Goal: Transaction & Acquisition: Book appointment/travel/reservation

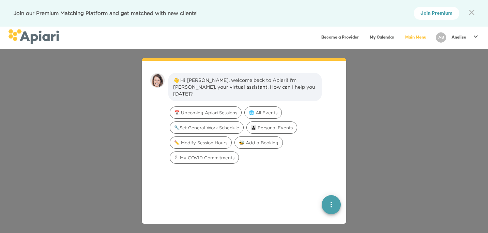
click at [476, 35] on icon at bounding box center [475, 36] width 8 height 8
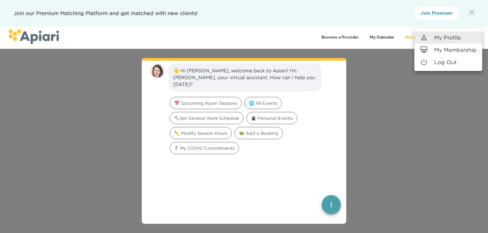
click at [451, 62] on p "Log Out" at bounding box center [445, 62] width 22 height 8
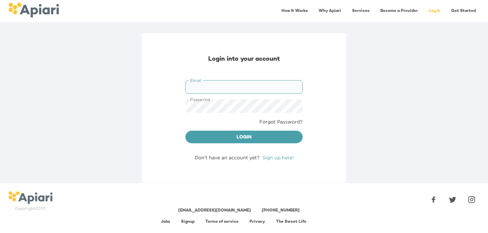
click at [186, 221] on link "Signup" at bounding box center [188, 221] width 14 height 4
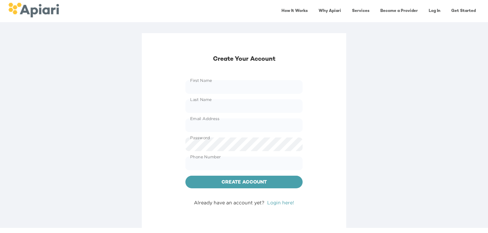
click at [286, 11] on link "How It Works" at bounding box center [294, 11] width 34 height 14
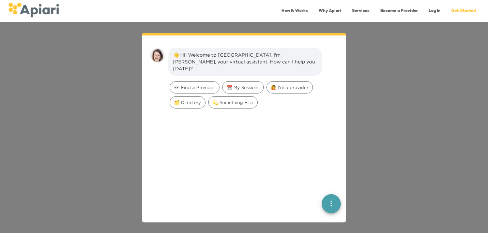
scroll to position [10, 0]
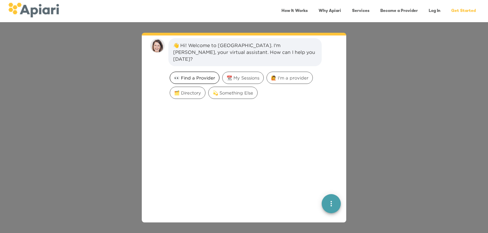
click at [192, 75] on span "👀 Find a Provider" at bounding box center [194, 78] width 49 height 6
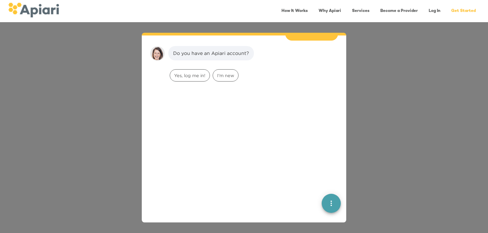
scroll to position [56, 0]
click at [232, 71] on span "I'm new" at bounding box center [225, 74] width 25 height 6
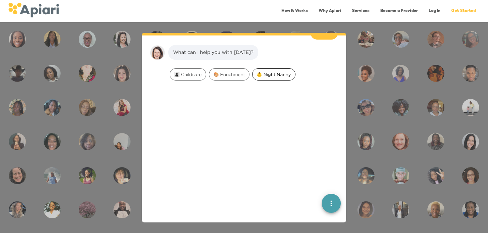
click at [282, 71] on span "👶 Night Nanny" at bounding box center [273, 74] width 43 height 6
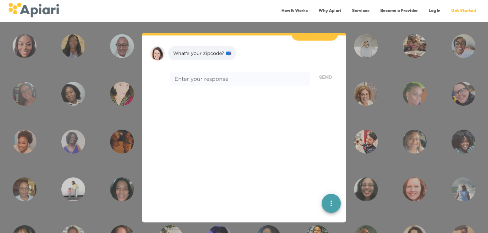
scroll to position [142, 0]
click at [282, 74] on textarea at bounding box center [239, 77] width 131 height 6
type textarea "*****"
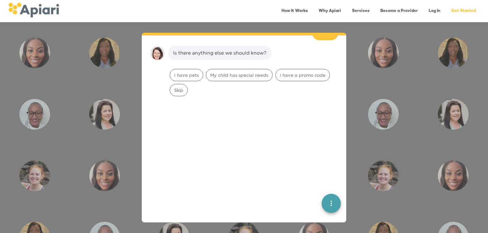
scroll to position [185, 0]
click at [184, 86] on span "Skip" at bounding box center [178, 89] width 17 height 6
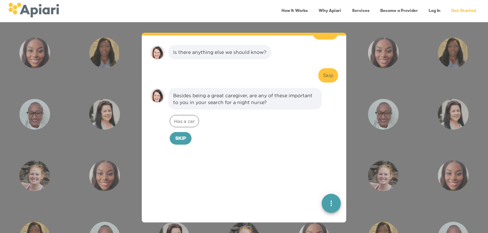
scroll to position [228, 0]
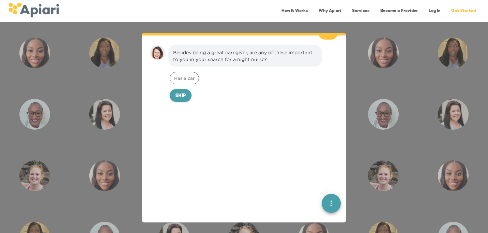
click at [179, 92] on span "Skip" at bounding box center [180, 96] width 11 height 9
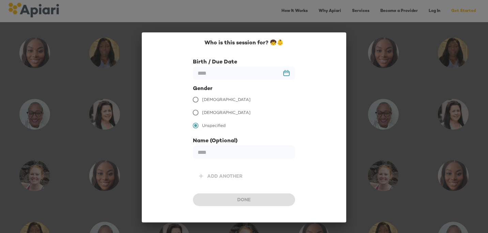
scroll to position [275, 0]
click at [220, 78] on input "text" at bounding box center [244, 72] width 102 height 13
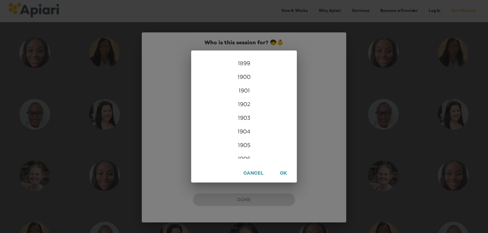
scroll to position [1649, 0]
click at [249, 136] on div "2025" at bounding box center [244, 135] width 106 height 14
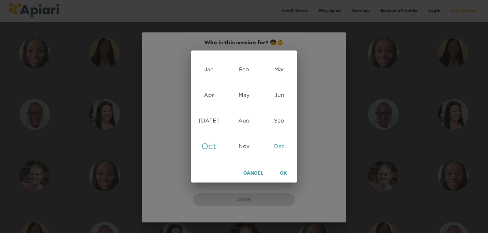
click at [281, 145] on div "Dec" at bounding box center [279, 146] width 35 height 26
type input "**********"
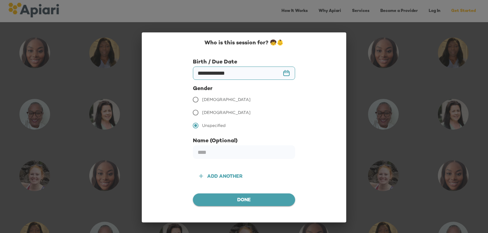
click at [262, 202] on span "Done" at bounding box center [243, 200] width 91 height 9
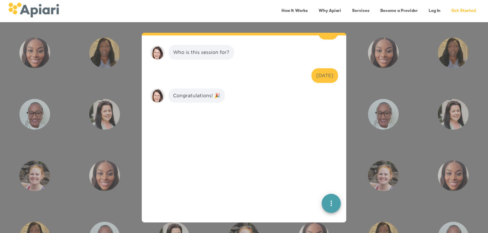
scroll to position [318, 0]
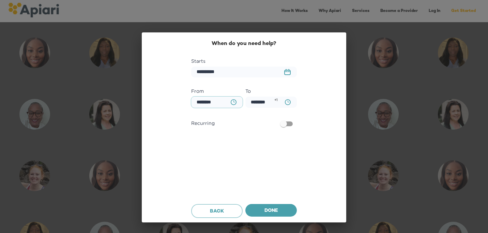
click at [224, 103] on input "********" at bounding box center [216, 101] width 51 height 11
click at [202, 102] on input "********" at bounding box center [216, 101] width 51 height 11
type input "********"
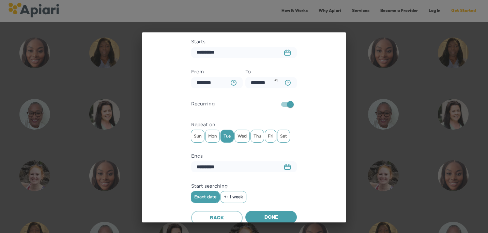
scroll to position [24, 0]
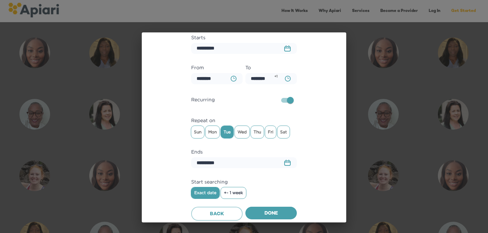
click at [291, 162] on button "23979DC4-A7E4-489C-88E7-37869341D308 Created with sketchtool." at bounding box center [287, 162] width 15 height 14
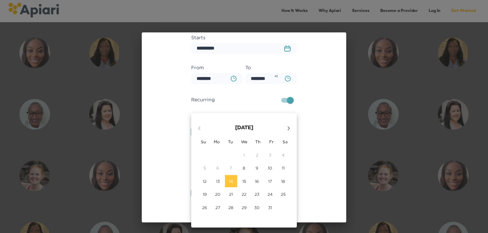
click at [288, 126] on icon "button" at bounding box center [288, 128] width 2 height 4
click at [290, 128] on icon "button" at bounding box center [288, 128] width 8 height 8
click at [284, 127] on icon "button" at bounding box center [288, 128] width 8 height 8
click at [283, 168] on p "10" at bounding box center [283, 168] width 4 height 6
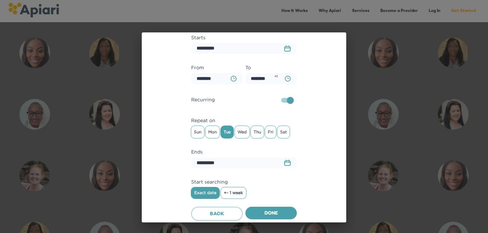
type input "**********"
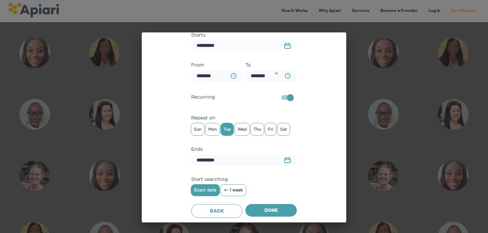
scroll to position [26, 0]
click at [214, 210] on span "Back" at bounding box center [217, 211] width 40 height 9
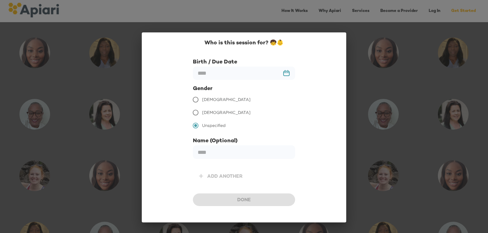
scroll to position [275, 0]
click at [224, 72] on input "text" at bounding box center [244, 72] width 102 height 13
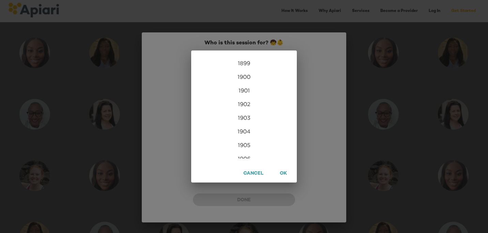
scroll to position [1649, 0]
click at [280, 171] on span "OK" at bounding box center [283, 173] width 10 height 9
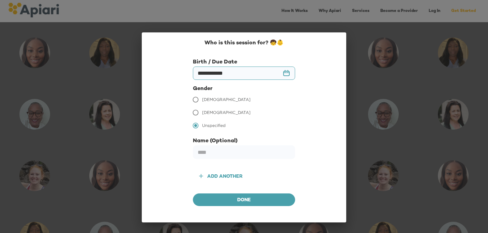
click at [216, 72] on input "**********" at bounding box center [244, 72] width 102 height 13
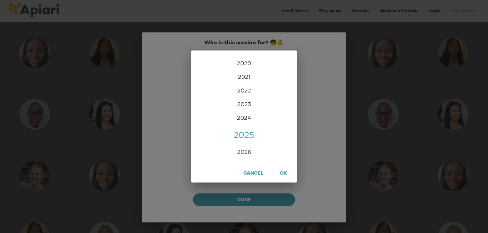
click at [238, 133] on div "2025" at bounding box center [244, 135] width 106 height 14
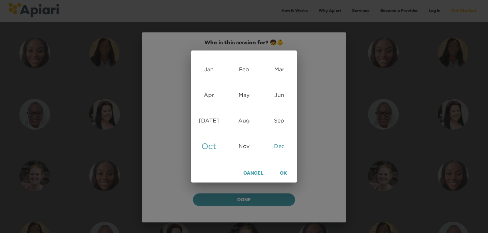
click at [275, 146] on div "Dec" at bounding box center [279, 146] width 35 height 26
type input "**********"
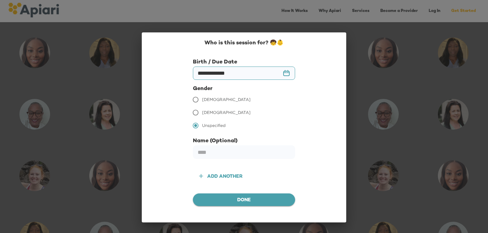
click at [255, 201] on span "Done" at bounding box center [243, 200] width 91 height 9
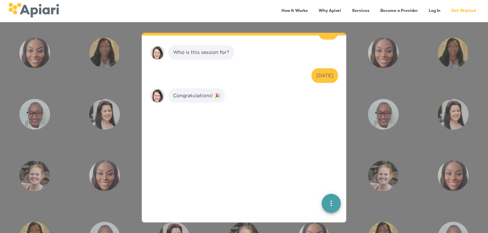
scroll to position [318, 0]
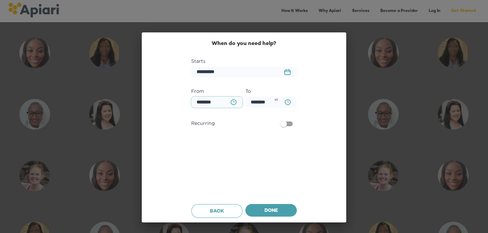
click at [211, 102] on input "********" at bounding box center [216, 101] width 51 height 11
click at [202, 102] on input "********" at bounding box center [216, 101] width 51 height 11
type input "********"
click at [201, 71] on input "**********" at bounding box center [244, 71] width 106 height 11
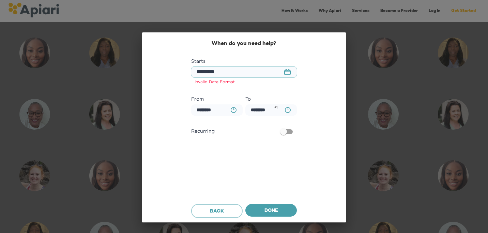
type input "**********"
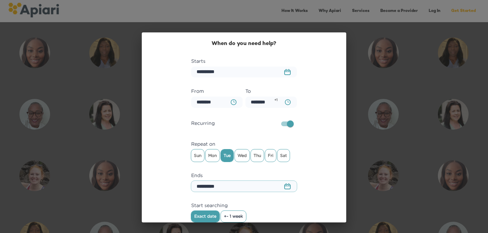
click at [200, 185] on input "**********" at bounding box center [244, 186] width 106 height 11
type input "**********"
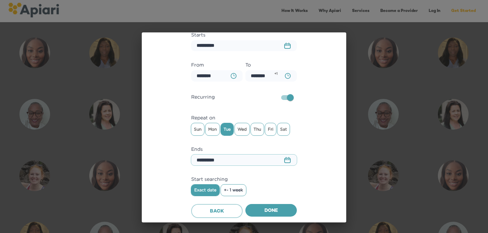
scroll to position [26, 0]
click at [239, 189] on span "+- 1 week" at bounding box center [233, 190] width 19 height 5
click at [270, 212] on span "Done" at bounding box center [271, 211] width 41 height 9
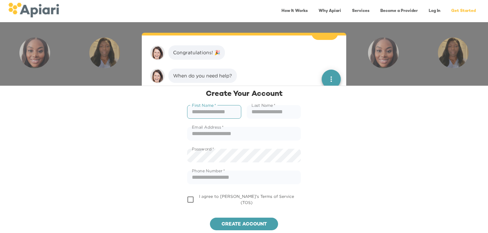
scroll to position [391, 0]
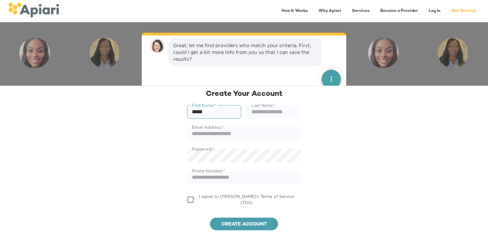
type input "*****"
type input "*"
type input "**********"
click at [213, 164] on div "Password   * Password *" at bounding box center [244, 155] width 122 height 22
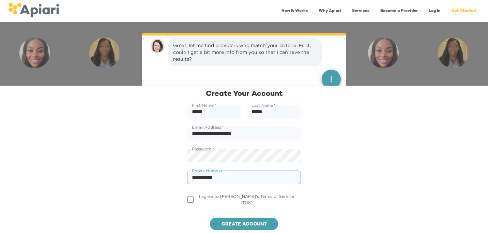
type input "**********"
click at [230, 221] on span "Create account" at bounding box center [243, 224] width 57 height 9
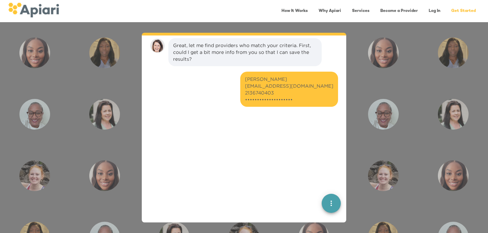
click at [288, 112] on div "Clair Smith hbowaxing@gmail.com 2136740403 ••••••••••••••••••••" at bounding box center [243, 92] width 193 height 46
click at [282, 91] on div "Clair Smith hbowaxing@gmail.com 2136740403 ••••••••••••••••••••" at bounding box center [289, 89] width 88 height 27
click at [306, 99] on div "Clair Smith hbowaxing@gmail.com 2136740403 ••••••••••••••••••••" at bounding box center [289, 89] width 88 height 27
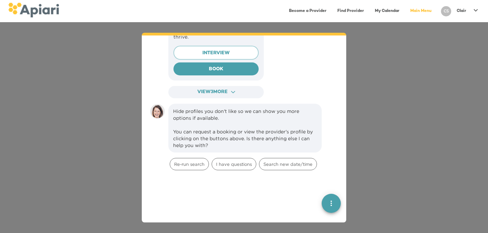
scroll to position [795, 0]
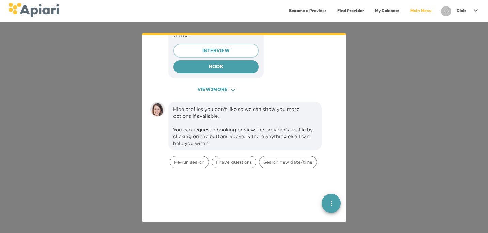
click at [234, 88] on icon "ACAF9A9D-F959-4453-8A96-698DF63F3F06 Created with sketchtool." at bounding box center [233, 90] width 4 height 4
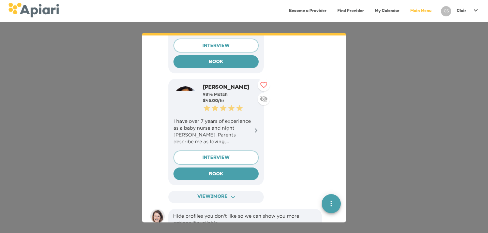
scroll to position [1030, 0]
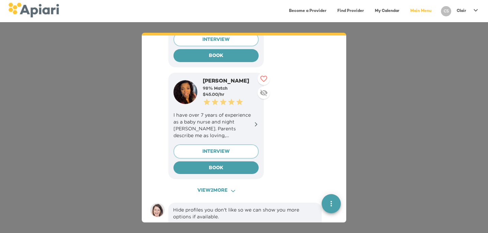
click at [234, 189] on icon "ACAF9A9D-F959-4453-8A96-698DF63F3F06 Created with sketchtool." at bounding box center [233, 191] width 4 height 4
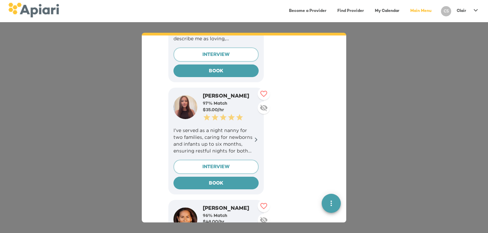
scroll to position [1126, 0]
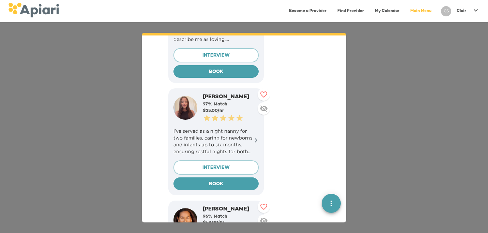
click at [258, 138] on icon at bounding box center [255, 140] width 5 height 5
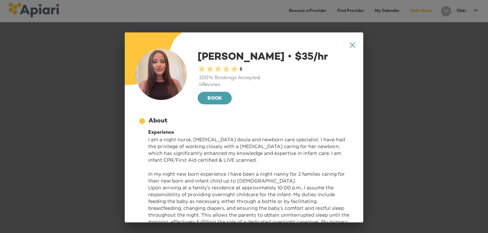
scroll to position [0, 0]
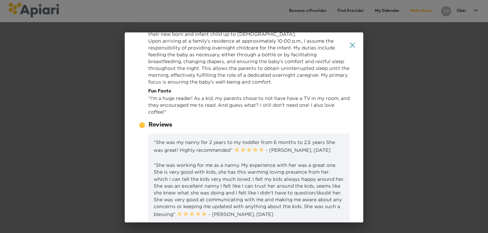
scroll to position [149, 0]
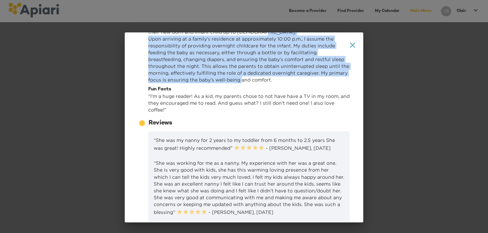
drag, startPoint x: 147, startPoint y: 92, endPoint x: 219, endPoint y: 180, distance: 113.8
click at [219, 113] on div "Experience I am a night nurse, postpartum doula and newborn care specialist. I …" at bounding box center [243, 44] width 211 height 136
copy p "Upon arriving at a family’s residence at approximately 10:00 p.m., I assume the…"
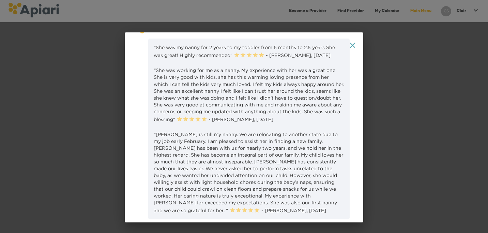
scroll to position [243, 0]
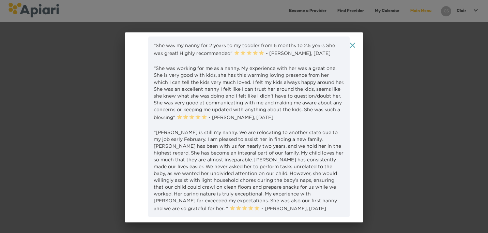
click at [142, 31] on icon at bounding box center [142, 28] width 5 height 5
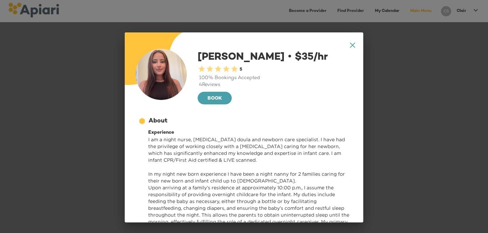
scroll to position [0, 0]
click at [353, 45] on icon "A1D20667-DBDC-461F-895E-AC602C3246CF Created with sketchtool." at bounding box center [352, 45] width 5 height 5
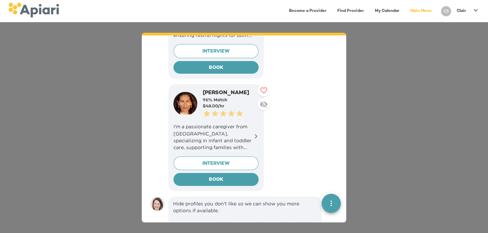
scroll to position [1244, 0]
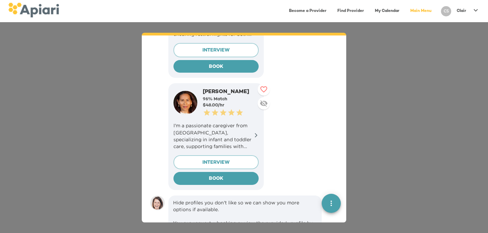
click at [216, 122] on p "I'm a passionate caregiver from El Salvador, specializing in infant and toddler…" at bounding box center [215, 135] width 85 height 27
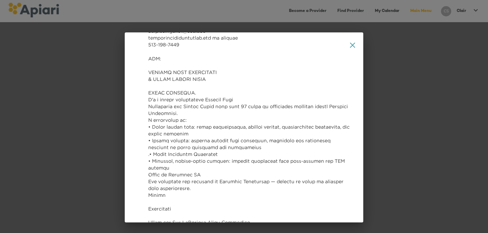
scroll to position [121, 0]
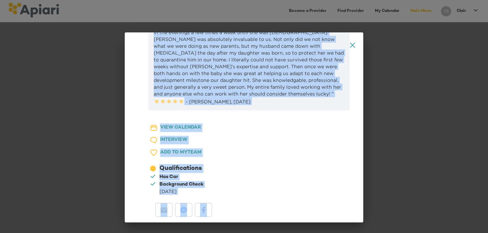
scroll to position [1589, 0]
drag, startPoint x: 145, startPoint y: 49, endPoint x: 189, endPoint y: 82, distance: 55.1
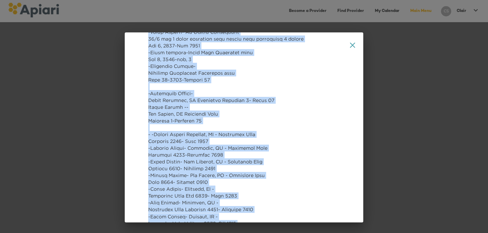
scroll to position [830, 0]
copy div "MARIA ESTHER CASTILLO mariacastillo13@aol.com mariacastillonightncs.com my webs…"
click at [352, 45] on icon at bounding box center [352, 45] width 5 height 5
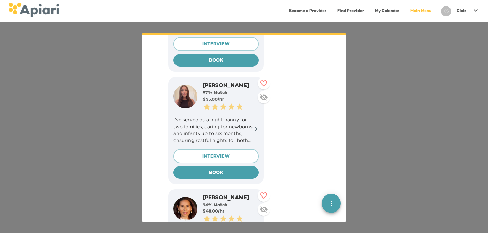
scroll to position [1137, 0]
click at [239, 116] on p "I’ve served as a night nanny for two families, caring for newborns and infants …" at bounding box center [215, 129] width 85 height 27
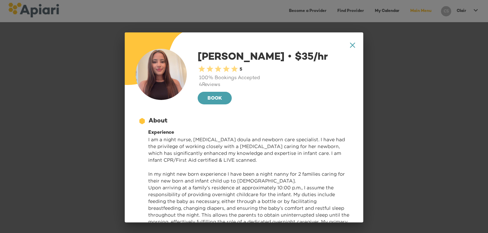
scroll to position [0, 0]
click at [354, 44] on icon at bounding box center [352, 45] width 5 height 5
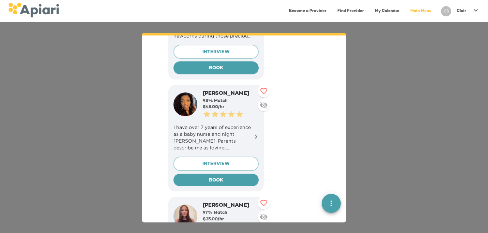
scroll to position [1015, 0]
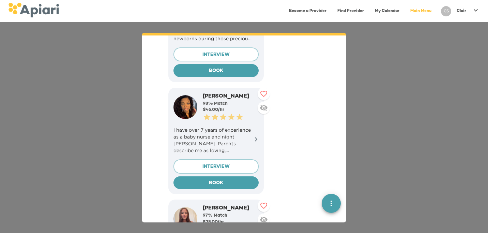
click at [194, 126] on p "I have over 7 years of experience as a baby nurse and night nanny. Parents desc…" at bounding box center [215, 139] width 85 height 27
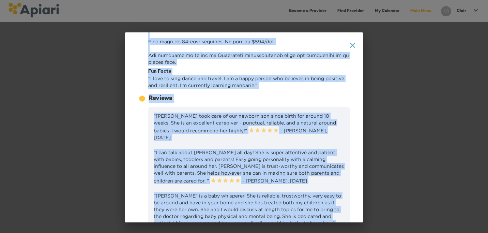
scroll to position [253, 0]
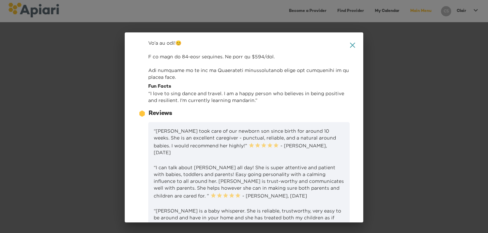
drag, startPoint x: 149, startPoint y: 89, endPoint x: 235, endPoint y: 178, distance: 124.1
drag, startPoint x: 235, startPoint y: 179, endPoint x: 236, endPoint y: 201, distance: 21.5
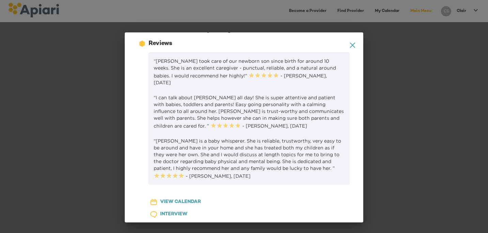
scroll to position [366, 0]
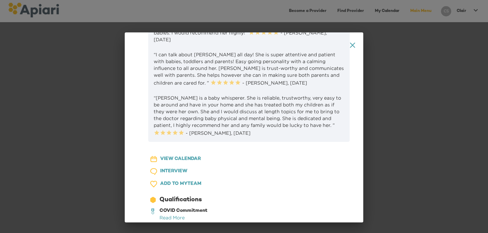
drag, startPoint x: 145, startPoint y: 72, endPoint x: 214, endPoint y: 92, distance: 71.7
copy div "Experience I have been working as a professional baby nurse and night nurse sin…"
click at [354, 44] on icon at bounding box center [352, 45] width 5 height 5
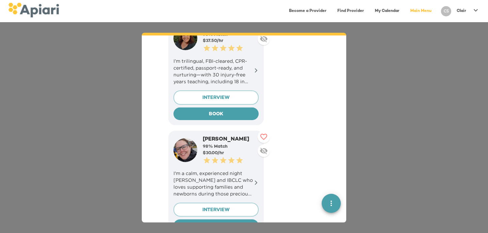
scroll to position [876, 0]
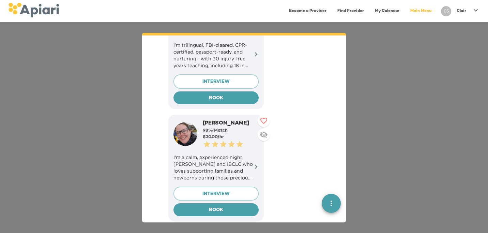
click at [188, 155] on p "I'm a calm, experienced night nanny and IBCLC who loves supporting families and…" at bounding box center [215, 167] width 85 height 27
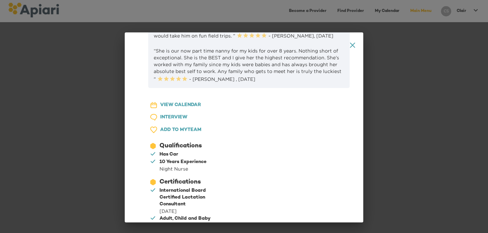
scroll to position [392, 0]
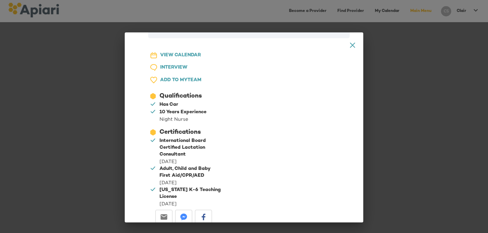
drag, startPoint x: 149, startPoint y: 52, endPoint x: 247, endPoint y: 118, distance: 117.9
copy div "About Experience I've been a nanny for the past 20 years. My passion has always…"
click at [353, 45] on icon at bounding box center [352, 45] width 5 height 5
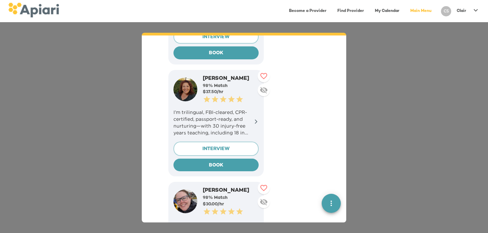
scroll to position [804, 0]
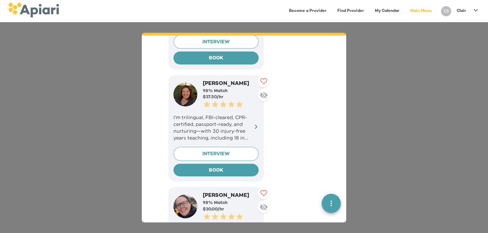
click at [222, 120] on p "I’m trilingual, FBI-cleared, CPR-certified, passport-ready, and nurturing—with …" at bounding box center [215, 127] width 85 height 27
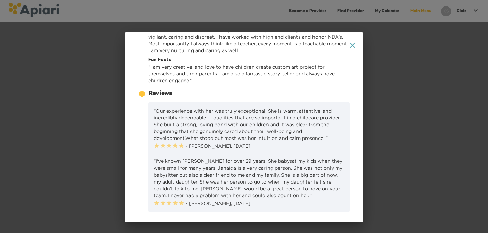
scroll to position [150, 0]
click at [352, 46] on icon at bounding box center [352, 45] width 5 height 5
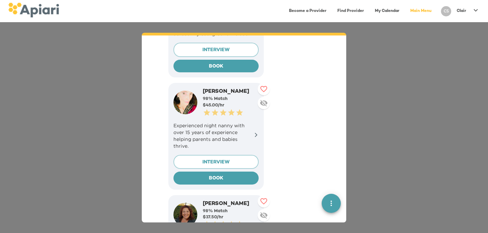
scroll to position [685, 0]
click at [212, 122] on p "Experienced night nanny with over 15 years of experience helping parents and ba…" at bounding box center [215, 135] width 85 height 27
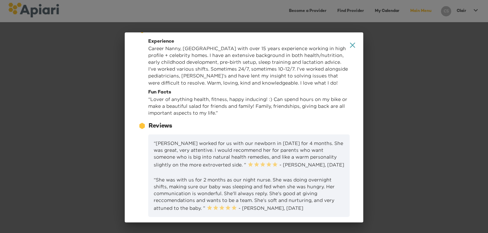
scroll to position [92, 0]
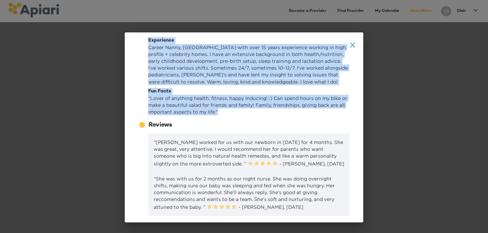
drag, startPoint x: 148, startPoint y: 61, endPoint x: 238, endPoint y: 183, distance: 151.5
click at [238, 115] on div "Experience Career Nanny, NCS with over 15 years experience working in high prof…" at bounding box center [248, 76] width 201 height 78
copy div "Experience Career Nanny, NCS with over 15 years experience working in high prof…"
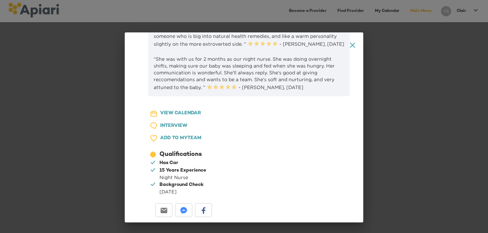
scroll to position [230, 0]
click at [351, 44] on icon at bounding box center [352, 45] width 5 height 5
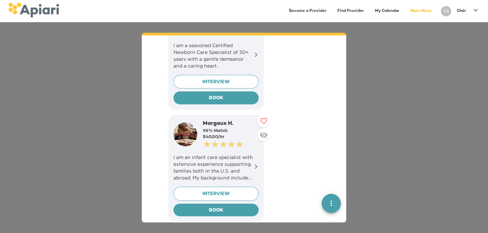
scroll to position [538, 0]
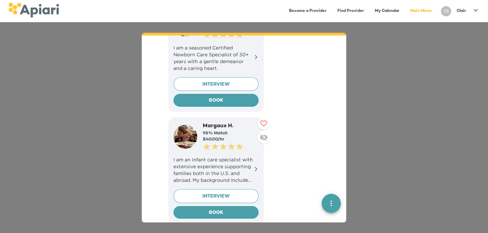
click at [215, 163] on p "I am an infant care specialist with extensive experience supporting families bo…" at bounding box center [215, 169] width 85 height 27
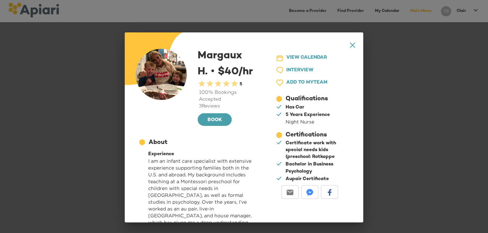
scroll to position [0, 0]
click at [352, 43] on icon "A1D20667-DBDC-461F-895E-AC602C3246CF Created with sketchtool." at bounding box center [352, 45] width 5 height 5
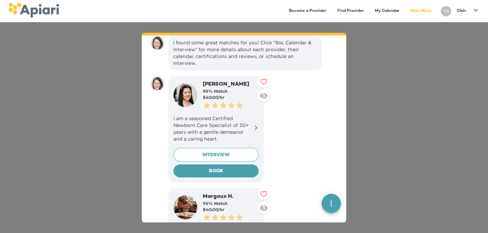
scroll to position [468, 0]
click at [191, 125] on p "I am a seasoned Certified Newborn Care Specialist of 30+ years with a gentle de…" at bounding box center [215, 128] width 85 height 27
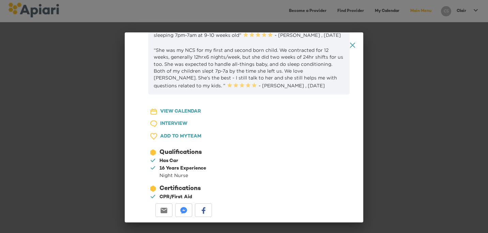
scroll to position [341, 0]
click at [353, 45] on icon at bounding box center [352, 45] width 5 height 5
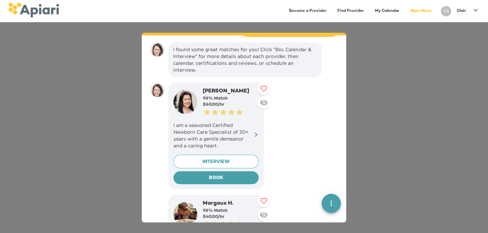
scroll to position [460, 0]
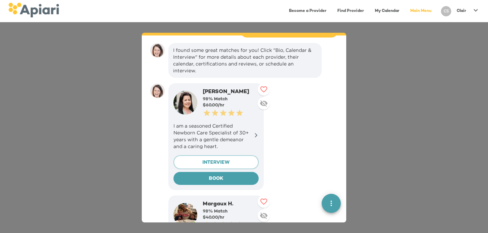
click at [186, 94] on img at bounding box center [185, 103] width 24 height 24
click at [239, 124] on p "I am a seasoned Certified Newborn Care Specialist of 30+ years with a gentle de…" at bounding box center [215, 135] width 85 height 27
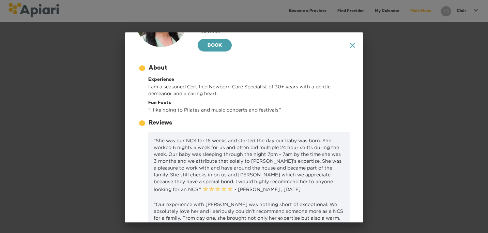
scroll to position [52, 0]
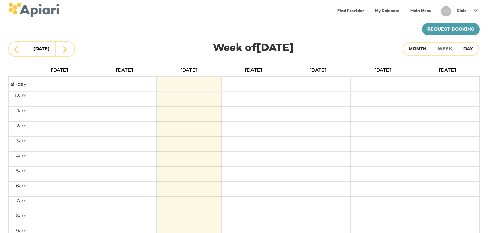
scroll to position [27, 0]
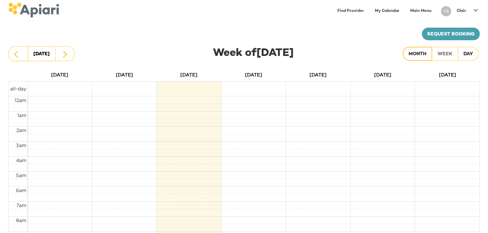
click at [421, 56] on div "Month" at bounding box center [417, 54] width 18 height 9
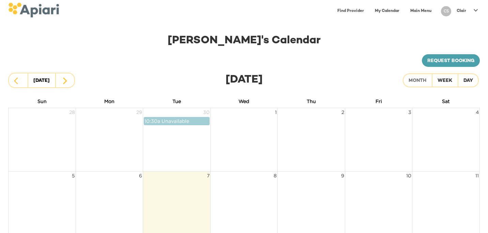
scroll to position [0, 0]
click at [469, 79] on div "Day" at bounding box center [468, 81] width 10 height 9
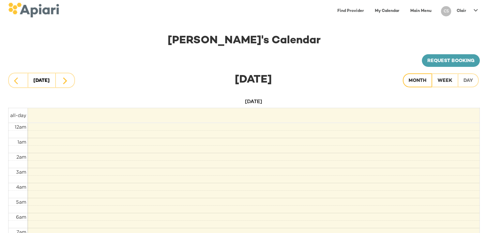
click at [412, 82] on div "Month" at bounding box center [417, 81] width 18 height 9
